Goal: Find specific page/section

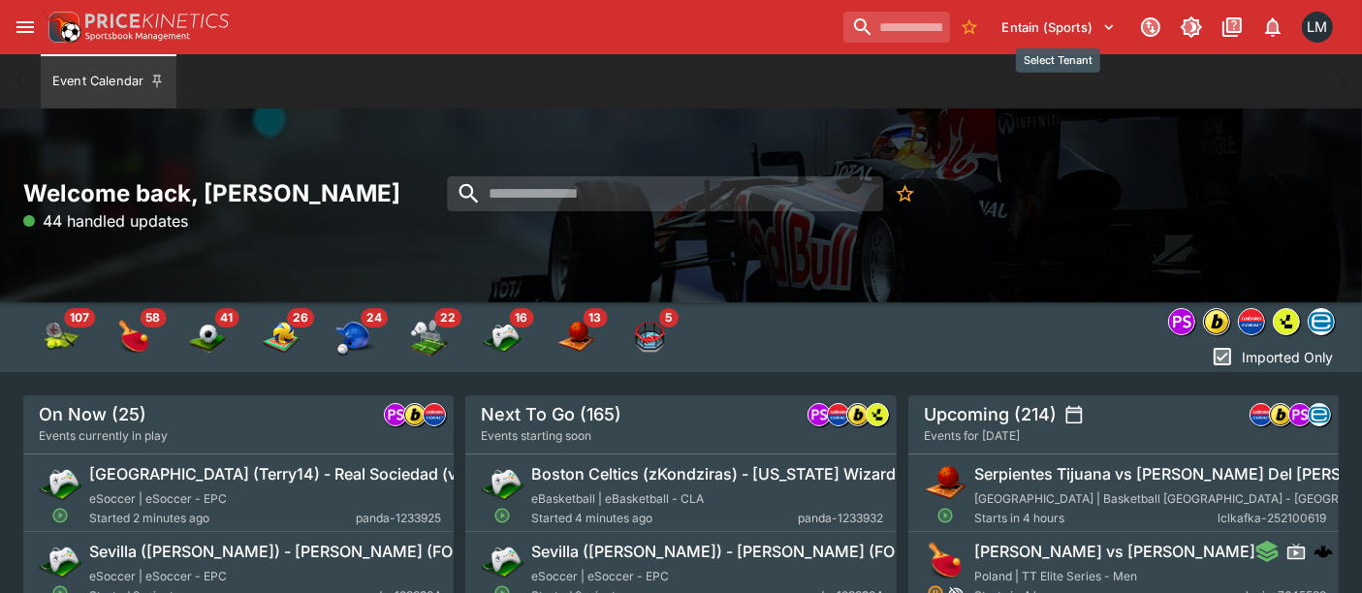
click at [1088, 32] on button "Entain (Sports)" at bounding box center [1059, 27] width 137 height 31
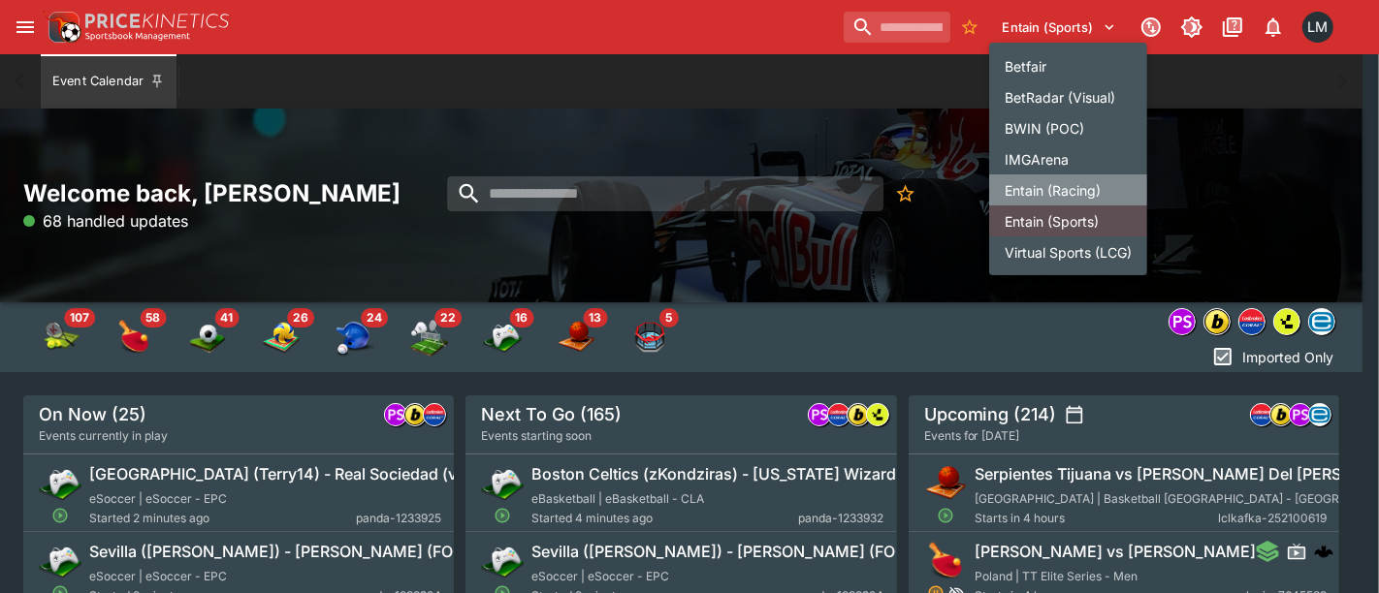
click at [1074, 193] on li "Entain (Racing)" at bounding box center [1068, 190] width 158 height 31
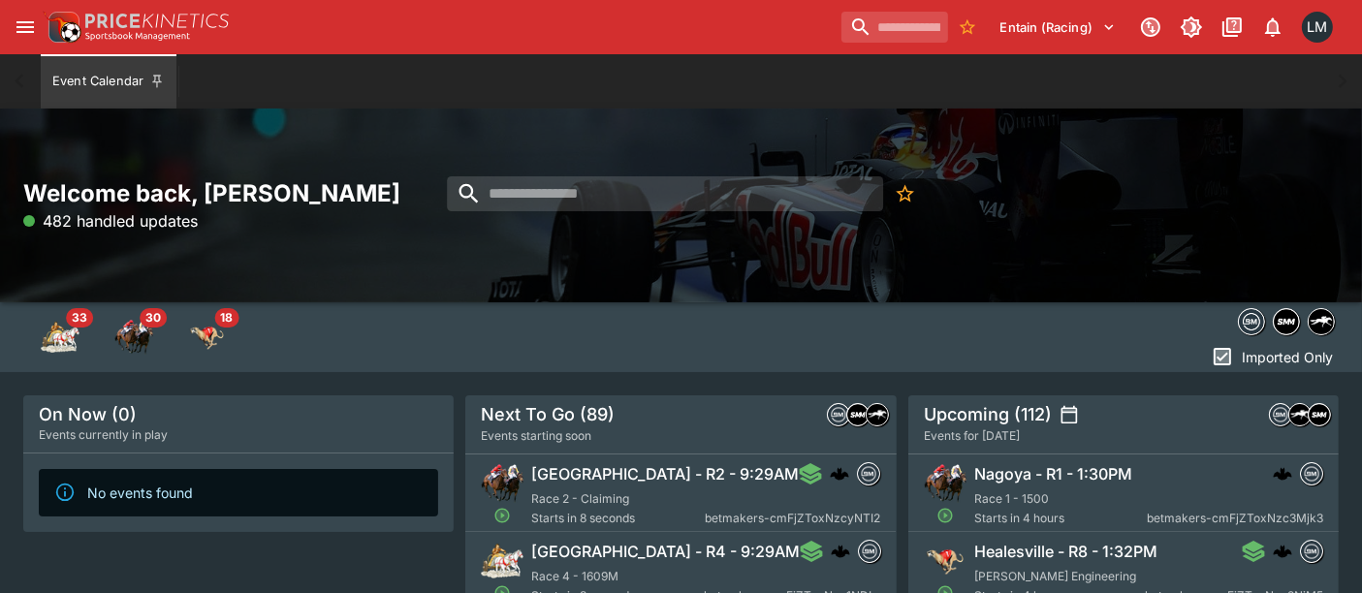
click at [25, 40] on button "open drawer" at bounding box center [25, 27] width 35 height 35
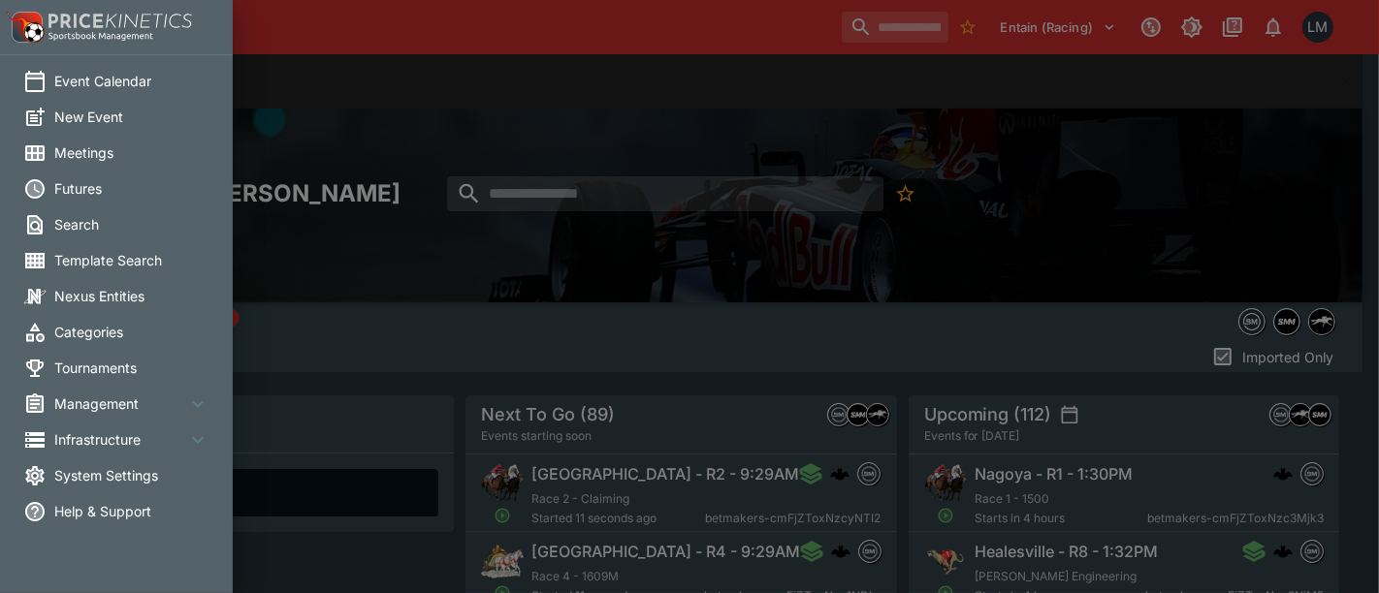
click at [542, 26] on div at bounding box center [689, 296] width 1379 height 593
